Goal: Task Accomplishment & Management: Manage account settings

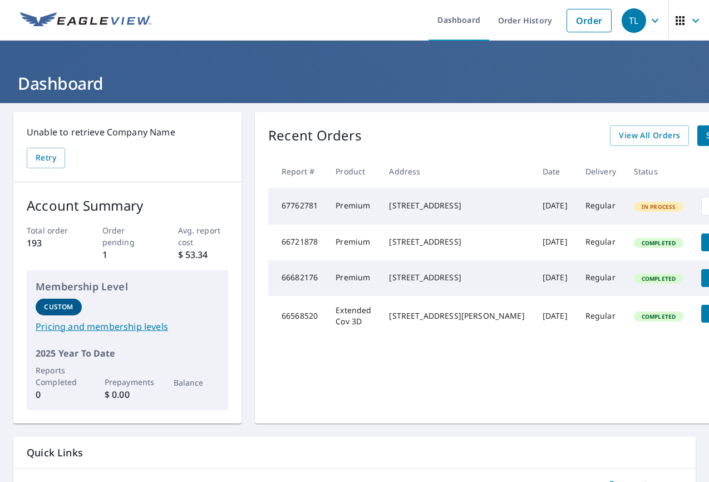
click at [400, 211] on div "[STREET_ADDRESS]" at bounding box center [456, 205] width 135 height 11
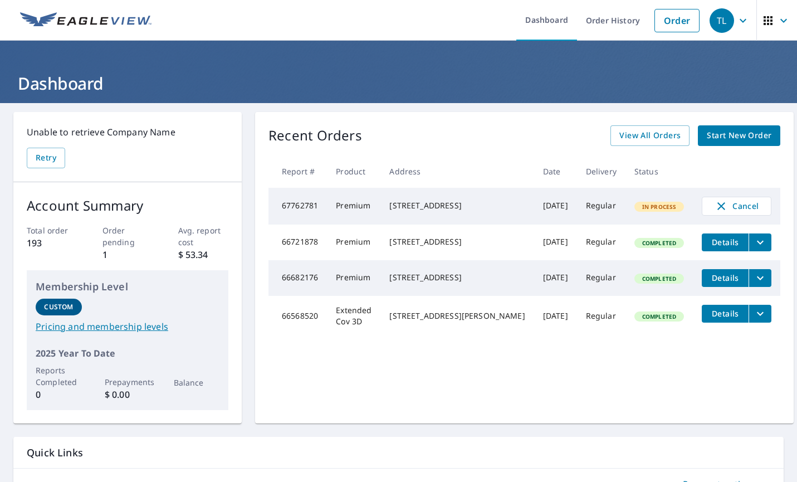
click at [376, 207] on td "Premium" at bounding box center [353, 206] width 53 height 37
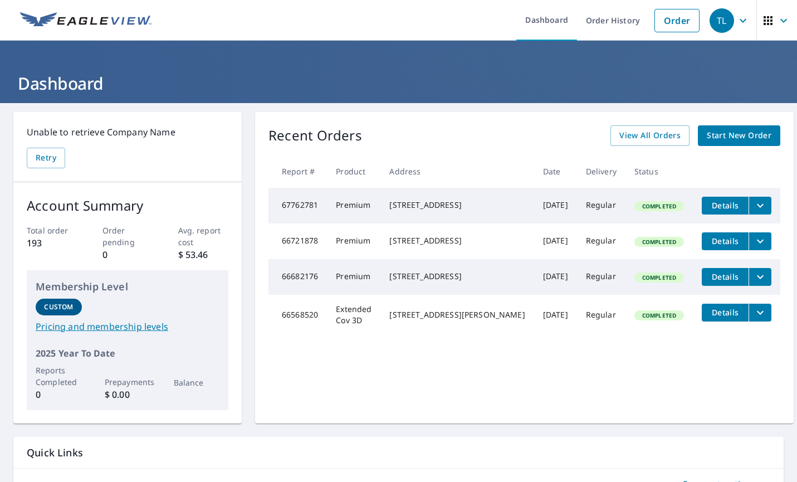
click at [753, 206] on icon "filesDropdownBtn-67762781" at bounding box center [759, 205] width 13 height 13
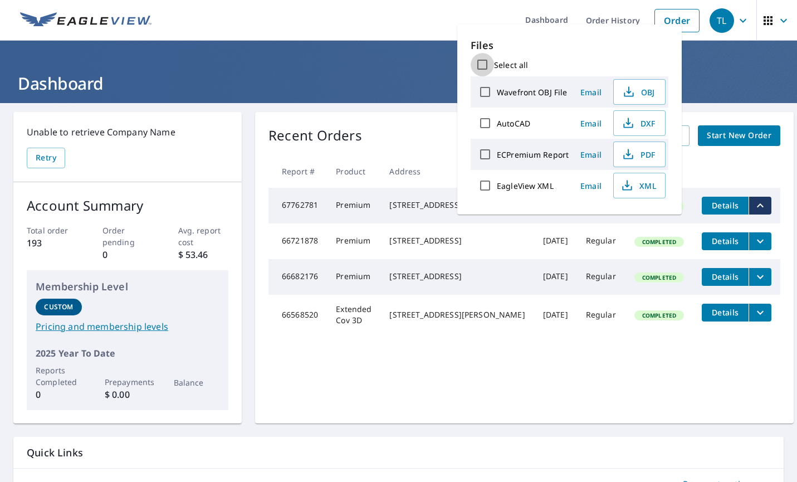
click at [485, 63] on input "Select all" at bounding box center [481, 64] width 23 height 23
checkbox input "true"
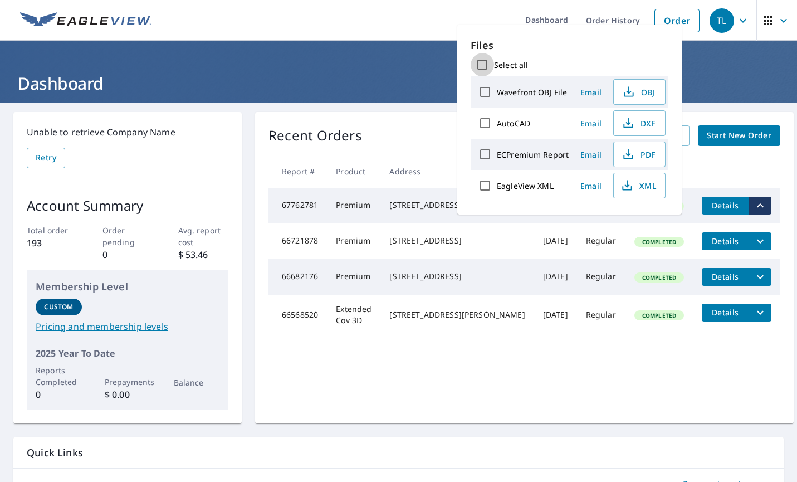
checkbox input "true"
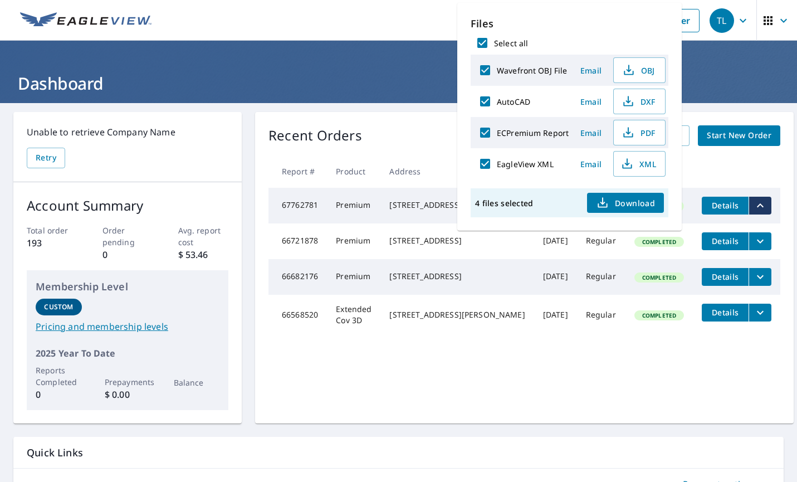
click at [650, 202] on span "Download" at bounding box center [625, 202] width 59 height 13
